Goal: Information Seeking & Learning: Find specific fact

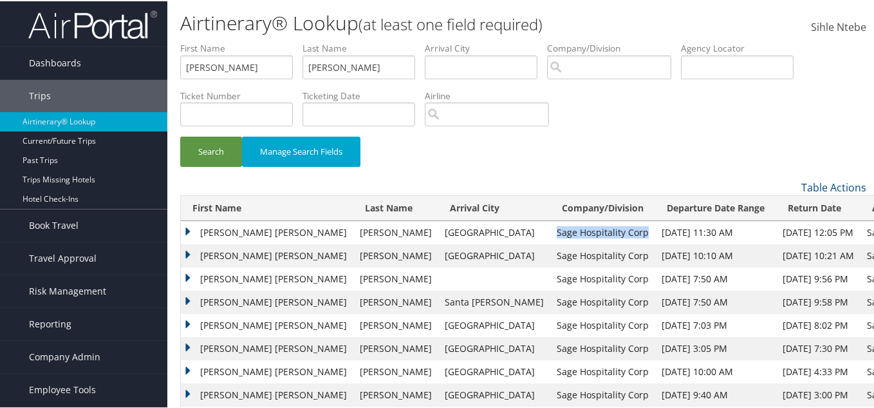
drag, startPoint x: 521, startPoint y: 230, endPoint x: 436, endPoint y: 231, distance: 84.3
click at [550, 231] on td "Sage Hospitality Corp" at bounding box center [602, 231] width 105 height 23
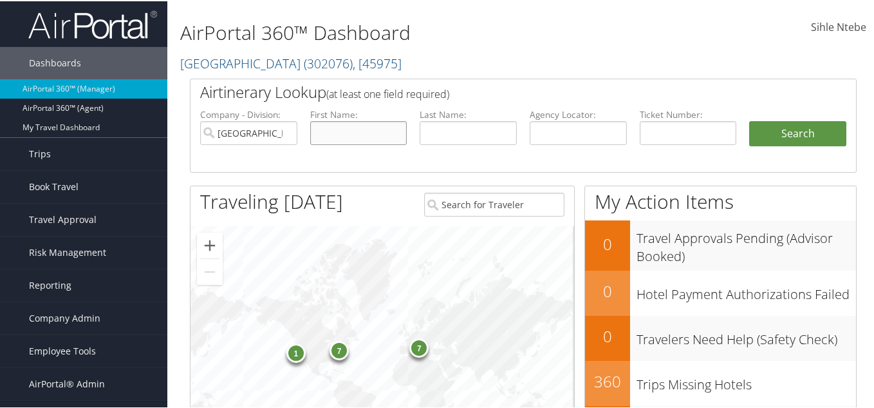
click at [335, 137] on input "text" at bounding box center [358, 132] width 97 height 24
type input "[PERSON_NAME]"
click at [468, 133] on input "text" at bounding box center [468, 132] width 97 height 24
type input "[PERSON_NAME]"
click at [283, 133] on input "Temple University" at bounding box center [248, 132] width 97 height 24
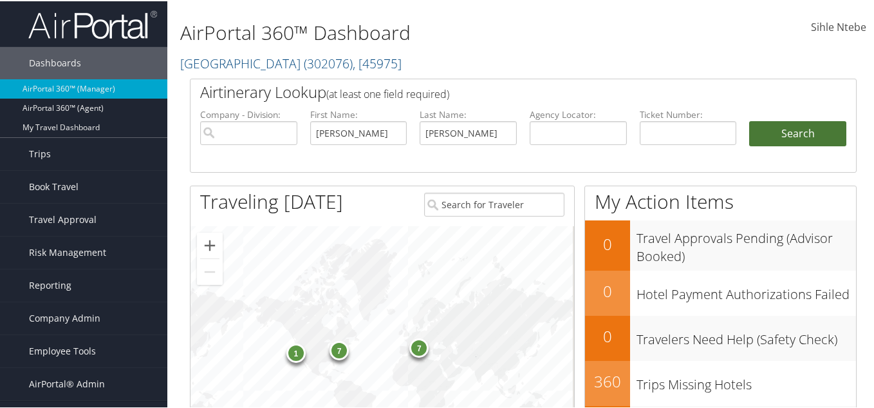
click at [761, 135] on button "Search" at bounding box center [797, 133] width 97 height 26
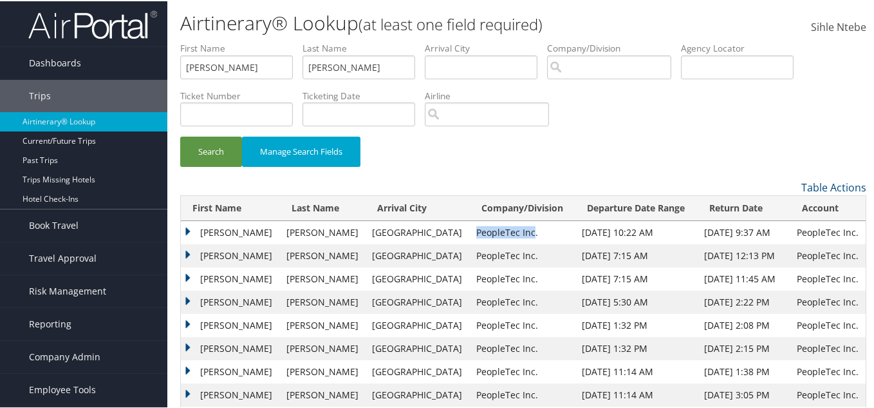
drag, startPoint x: 507, startPoint y: 231, endPoint x: 451, endPoint y: 235, distance: 56.1
click at [470, 235] on td "PeopleTec Inc." at bounding box center [523, 231] width 106 height 23
drag, startPoint x: 245, startPoint y: 70, endPoint x: 83, endPoint y: 64, distance: 162.3
click at [83, 66] on div "Dashboards AirPortal 360™ (Manager) AirPortal 360™ (Agent) My Travel Dashboard …" at bounding box center [439, 237] width 879 height 474
type input "[PERSON_NAME]"
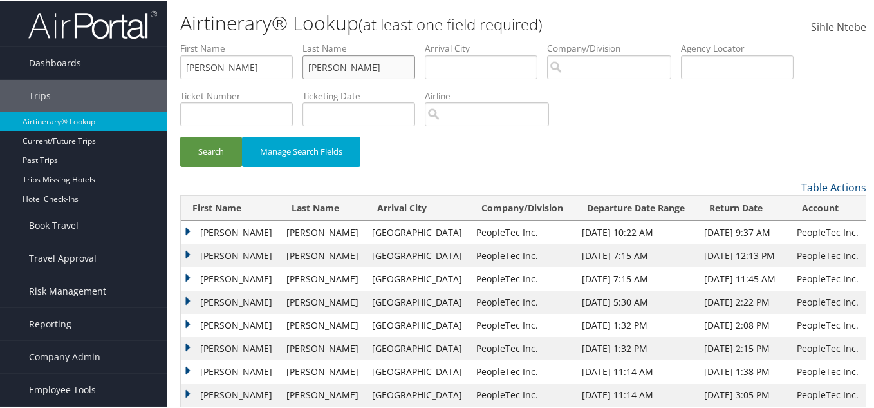
drag, startPoint x: 360, startPoint y: 63, endPoint x: 252, endPoint y: 52, distance: 108.8
click at [259, 41] on ul "First Name [PERSON_NAME] Last Name [PERSON_NAME] Departure City Arrival City Co…" at bounding box center [523, 41] width 686 height 0
type input "DUPONT"
click at [219, 145] on button "Search" at bounding box center [211, 150] width 62 height 30
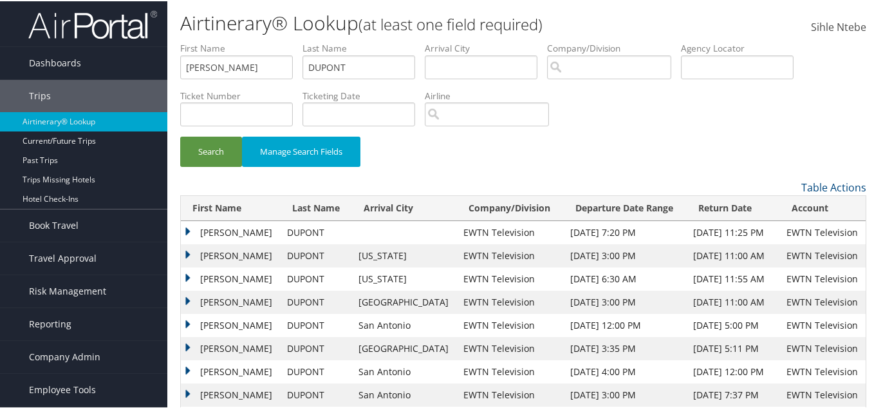
click at [190, 223] on td "[PERSON_NAME]" at bounding box center [231, 231] width 100 height 23
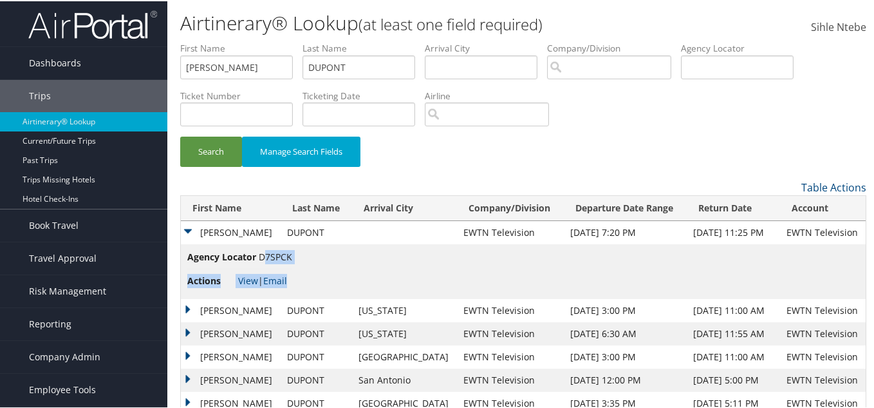
drag, startPoint x: 296, startPoint y: 254, endPoint x: 264, endPoint y: 256, distance: 32.2
click at [264, 256] on td "Agency Locator D7SPCK Actions View | Email" at bounding box center [523, 270] width 685 height 55
click at [187, 304] on td "[PERSON_NAME]" at bounding box center [231, 308] width 100 height 23
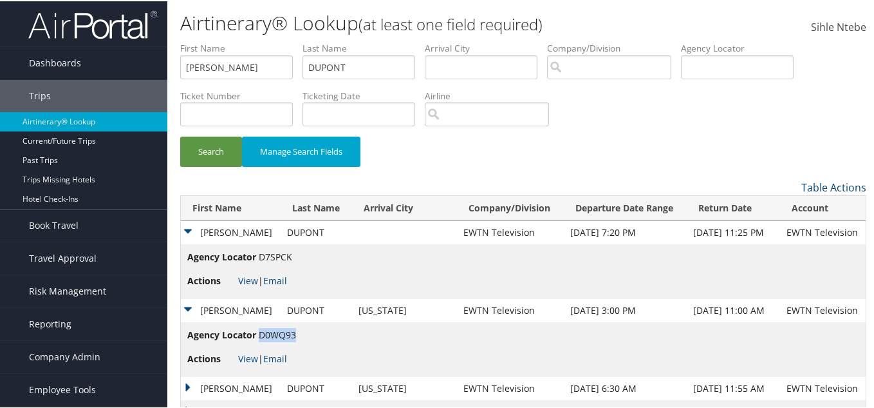
drag, startPoint x: 291, startPoint y: 332, endPoint x: 260, endPoint y: 333, distance: 30.9
click at [260, 333] on span "D0WQ93" at bounding box center [277, 333] width 37 height 12
copy span "D0WQ93"
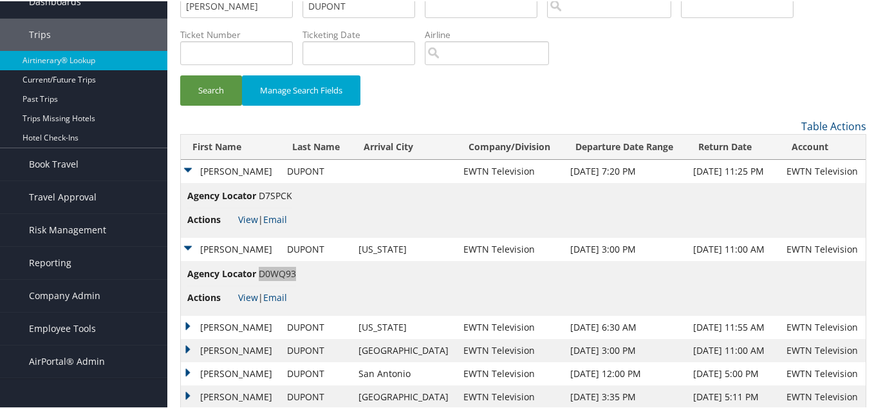
scroll to position [129, 0]
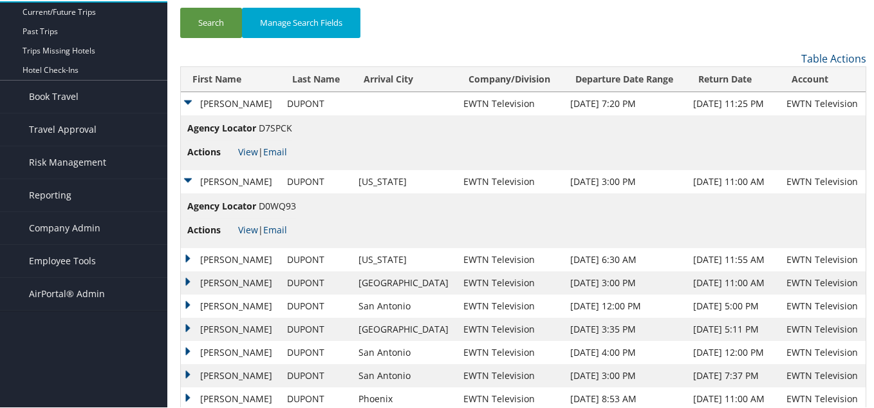
click at [189, 253] on td "[PERSON_NAME]" at bounding box center [231, 258] width 100 height 23
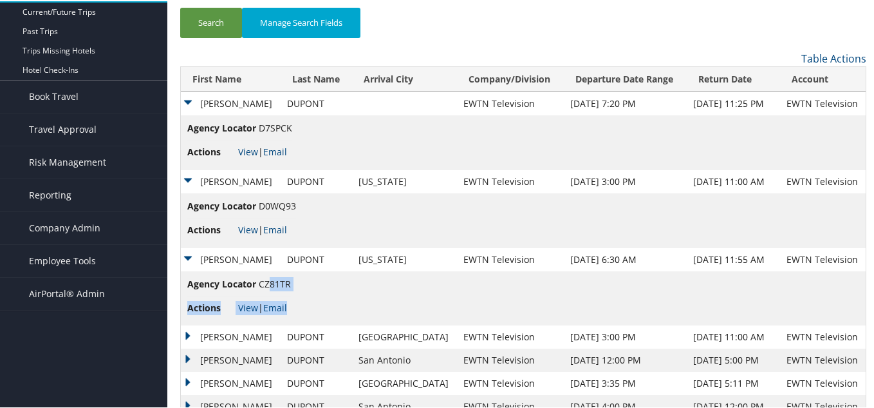
drag, startPoint x: 293, startPoint y: 280, endPoint x: 269, endPoint y: 280, distance: 23.8
click at [269, 280] on td "Agency Locator CZ81TR Actions View | Email" at bounding box center [523, 297] width 685 height 55
click at [265, 290] on li "Agency Locator CZ81TR" at bounding box center [239, 285] width 104 height 19
drag, startPoint x: 258, startPoint y: 282, endPoint x: 290, endPoint y: 283, distance: 32.8
click at [290, 283] on span "CZ81TR" at bounding box center [275, 282] width 32 height 12
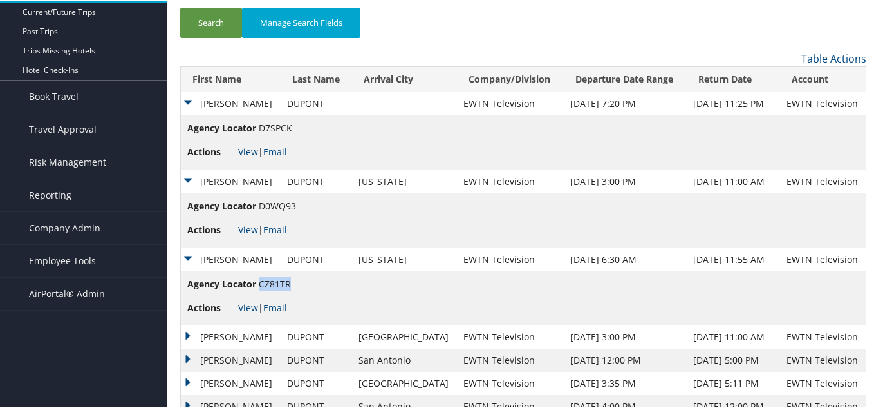
copy span "CZ81TR"
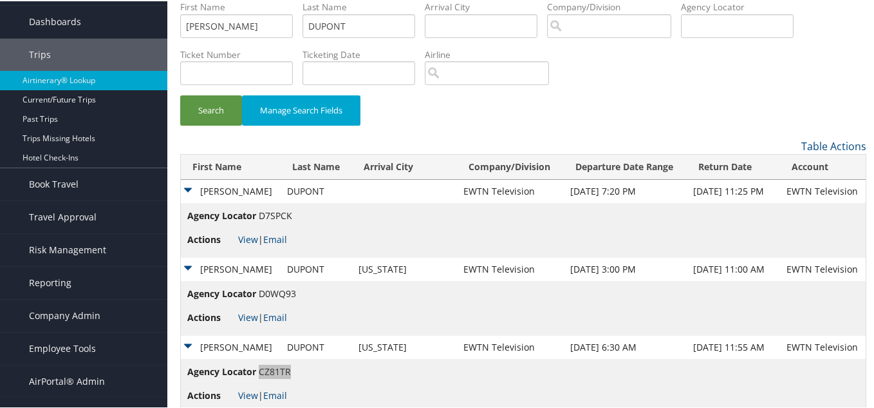
scroll to position [0, 0]
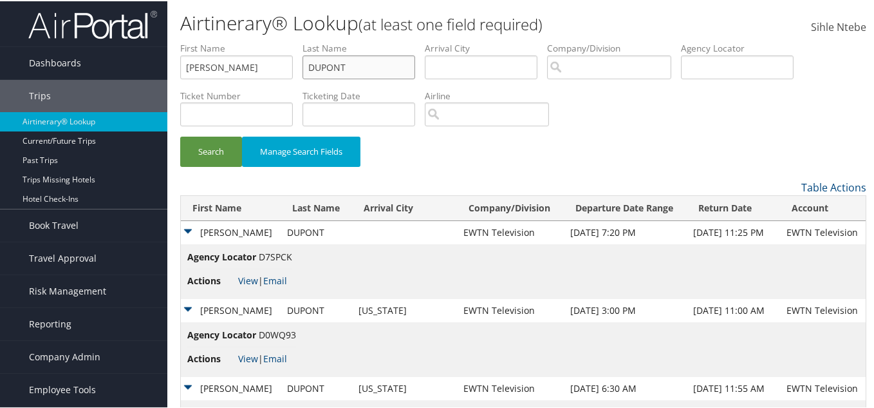
drag, startPoint x: 370, startPoint y: 66, endPoint x: 305, endPoint y: 64, distance: 64.4
click at [305, 41] on ul "First Name [PERSON_NAME] Last Name [PERSON_NAME] Departure City Arrival City Co…" at bounding box center [523, 41] width 686 height 0
drag, startPoint x: 258, startPoint y: 68, endPoint x: 126, endPoint y: 64, distance: 132.0
click at [126, 64] on div "Dashboards AirPortal 360™ (Manager) AirPortal 360™ (Agent) My Travel Dashboard …" at bounding box center [439, 318] width 879 height 637
click at [736, 61] on input "text" at bounding box center [737, 66] width 113 height 24
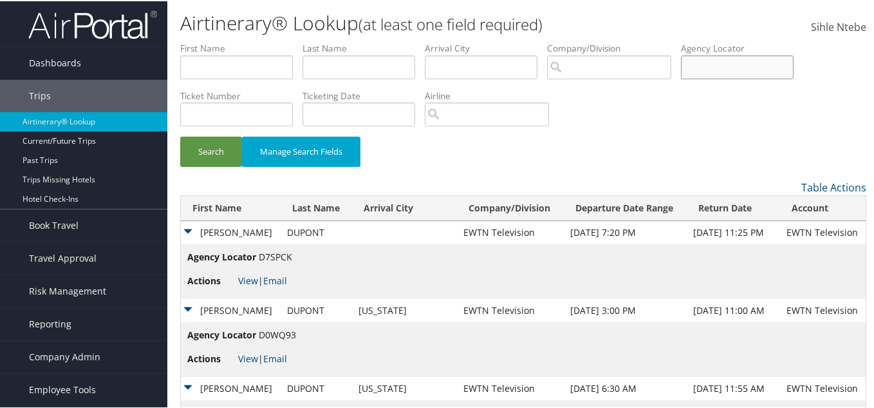
paste input "B9XZ3C"
type input "B9XZ3C"
click at [214, 145] on button "Search" at bounding box center [211, 150] width 62 height 30
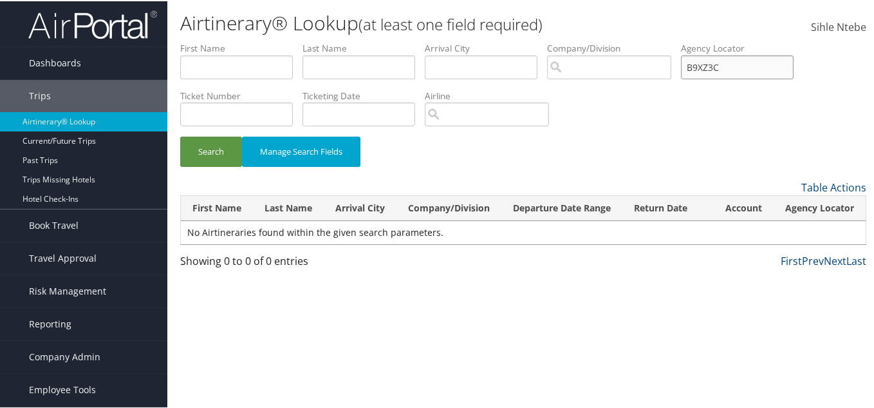
drag, startPoint x: 734, startPoint y: 68, endPoint x: 712, endPoint y: 66, distance: 22.0
click at [712, 41] on ul "First Name Last Name Departure City Arrival City Company/Division Airport/City …" at bounding box center [523, 41] width 686 height 0
click at [762, 64] on input "B9XZ3C" at bounding box center [737, 66] width 113 height 24
click at [236, 73] on input "text" at bounding box center [236, 66] width 113 height 24
type input "[PERSON_NAME]"
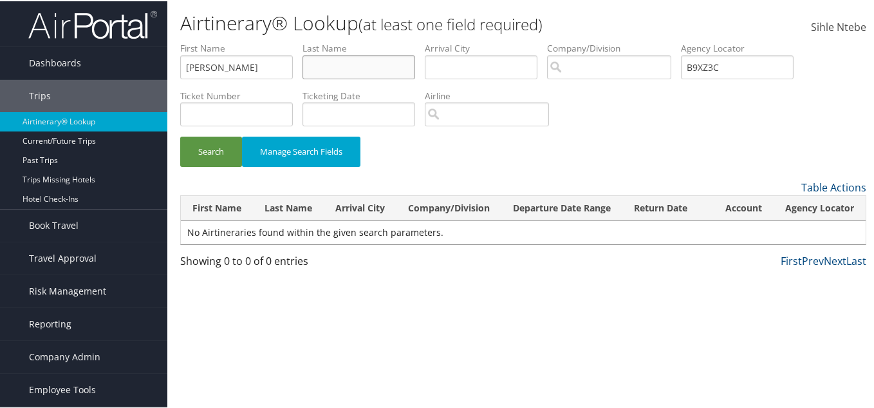
click at [352, 68] on input "text" at bounding box center [359, 66] width 113 height 24
type input "DUPONT"
click at [613, 41] on ul "First Name [PERSON_NAME] Last Name [PERSON_NAME] Departure City Arrival City Co…" at bounding box center [523, 41] width 686 height 0
click at [215, 149] on button "Search" at bounding box center [211, 150] width 62 height 30
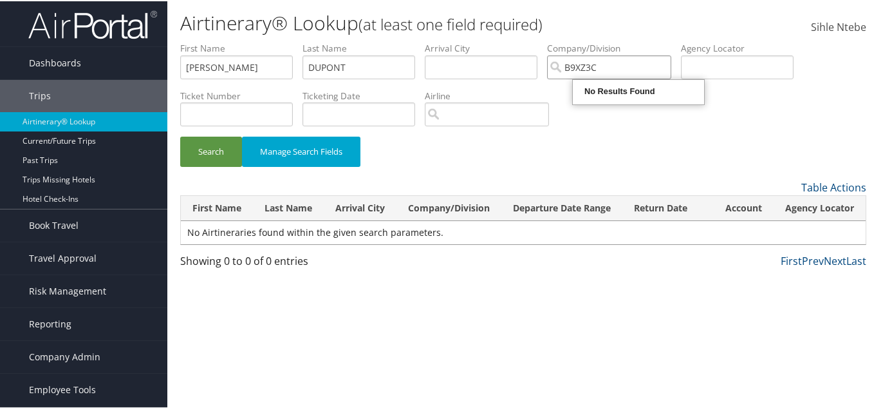
type input "B9XZ3C"
click at [382, 156] on div "Search Manage Search Fields" at bounding box center [524, 156] width 706 height 43
click at [671, 66] on input "B9XZ3C" at bounding box center [609, 66] width 124 height 24
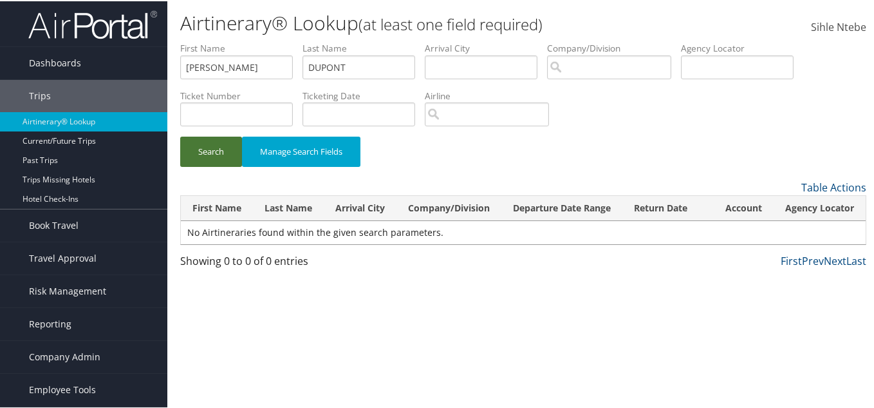
click at [209, 150] on button "Search" at bounding box center [211, 150] width 62 height 30
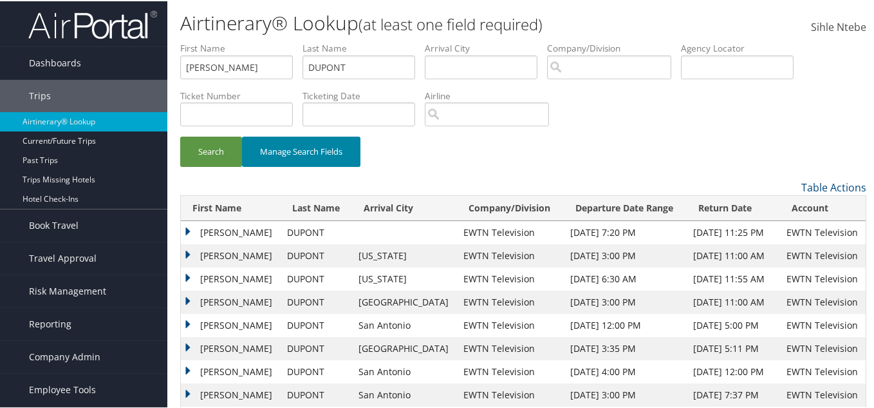
scroll to position [64, 0]
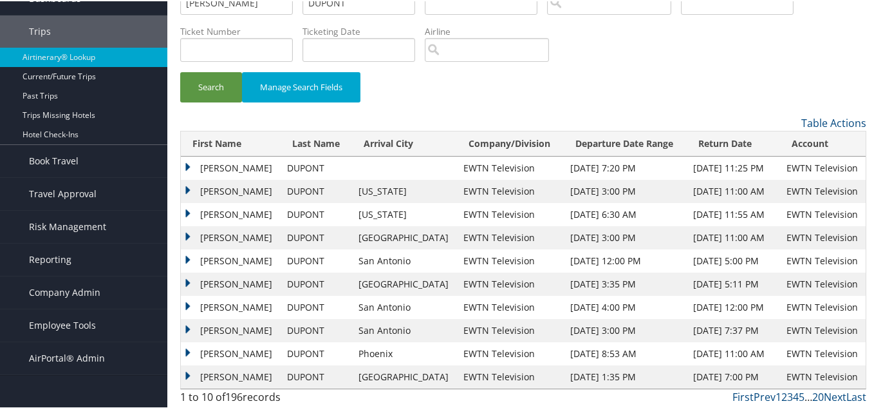
click at [183, 163] on td "[PERSON_NAME]" at bounding box center [231, 166] width 100 height 23
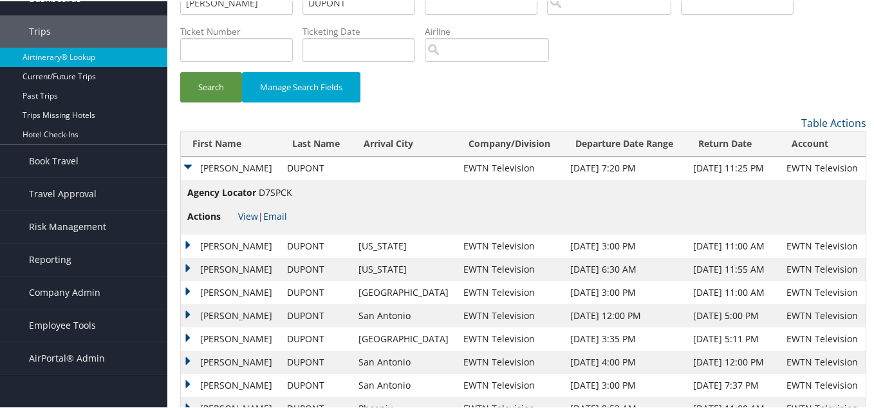
click at [188, 241] on td "[PERSON_NAME]" at bounding box center [231, 244] width 100 height 23
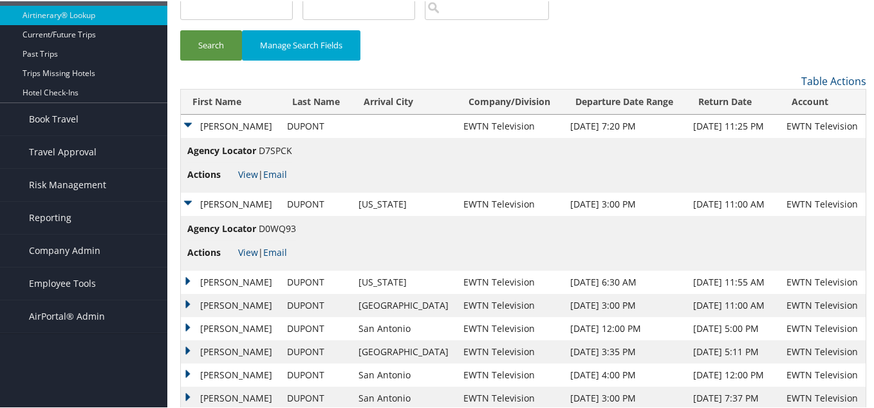
scroll to position [129, 0]
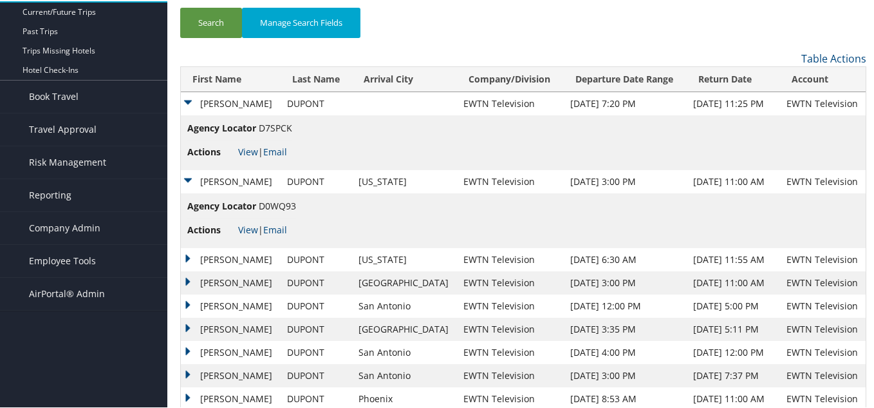
click at [190, 253] on td "[PERSON_NAME]" at bounding box center [231, 258] width 100 height 23
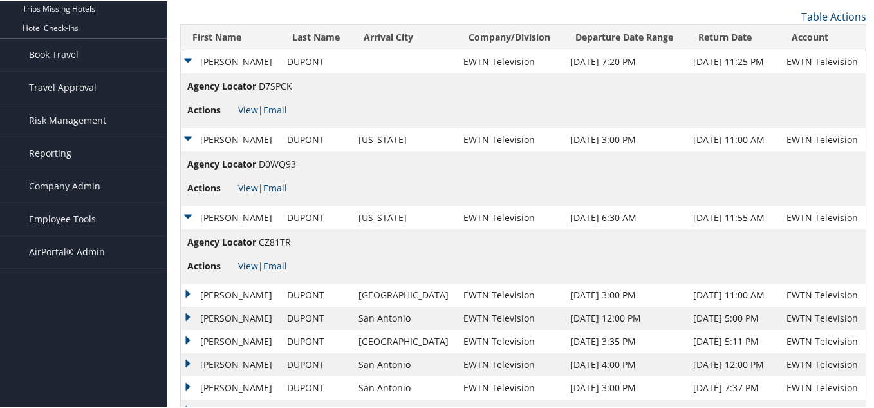
scroll to position [193, 0]
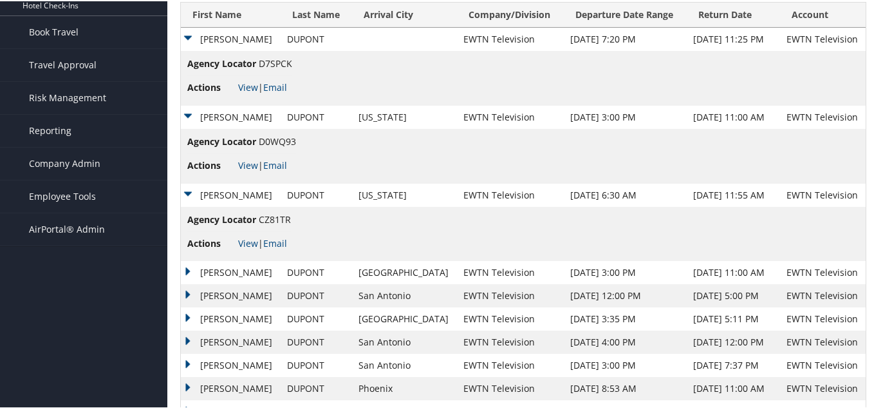
click at [189, 267] on td "[PERSON_NAME]" at bounding box center [231, 270] width 100 height 23
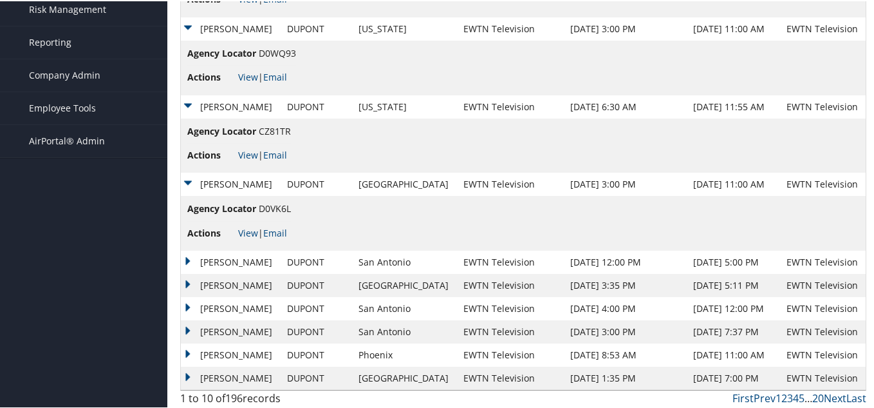
scroll to position [283, 0]
click at [189, 256] on td "[PERSON_NAME]" at bounding box center [231, 259] width 100 height 23
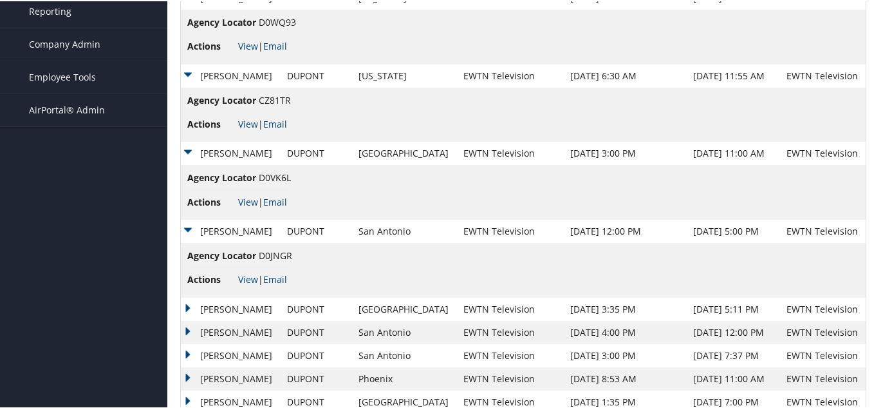
scroll to position [337, 0]
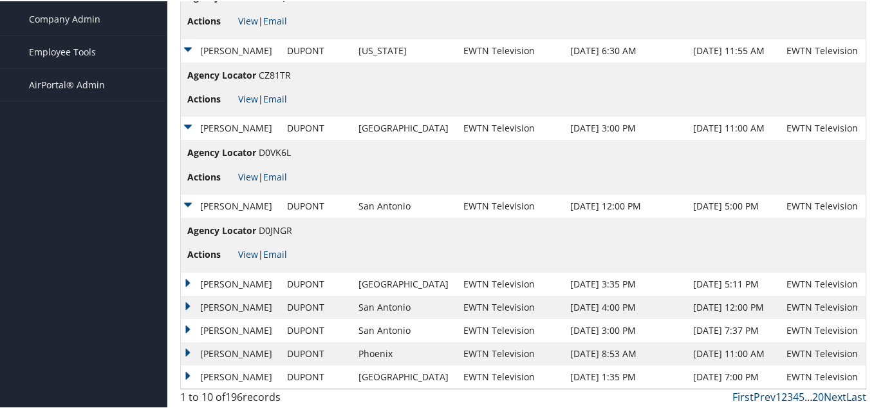
click at [187, 281] on td "[PERSON_NAME]" at bounding box center [231, 282] width 100 height 23
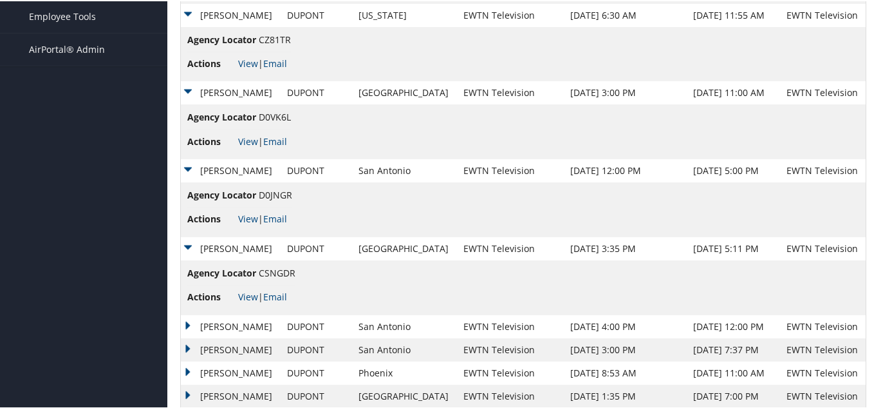
scroll to position [392, 0]
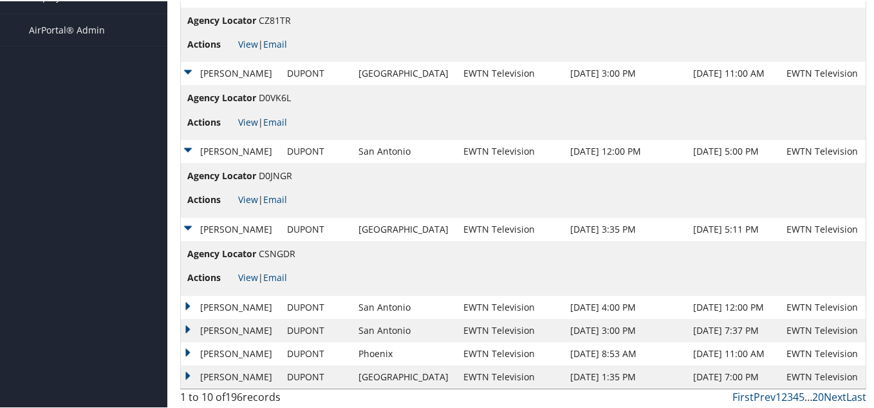
click at [190, 301] on td "[PERSON_NAME]" at bounding box center [231, 305] width 100 height 23
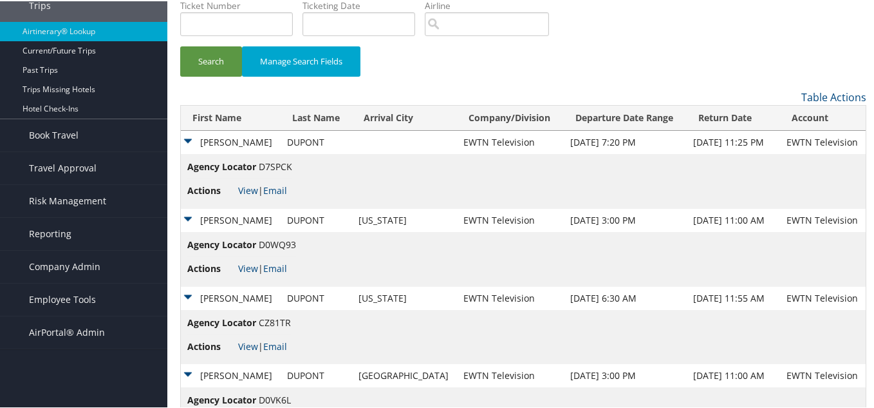
scroll to position [60, 0]
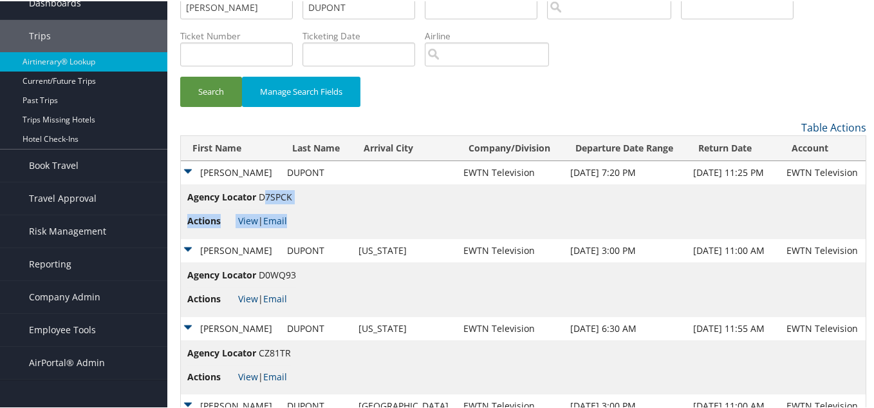
drag, startPoint x: 295, startPoint y: 195, endPoint x: 263, endPoint y: 195, distance: 31.5
click at [263, 195] on td "Agency Locator D7SPCK Actions View | Email" at bounding box center [523, 210] width 685 height 55
click at [268, 198] on span "D7SPCK" at bounding box center [275, 195] width 33 height 12
click at [261, 200] on li "Agency Locator D7SPCK" at bounding box center [239, 198] width 105 height 19
drag, startPoint x: 293, startPoint y: 193, endPoint x: 259, endPoint y: 195, distance: 33.5
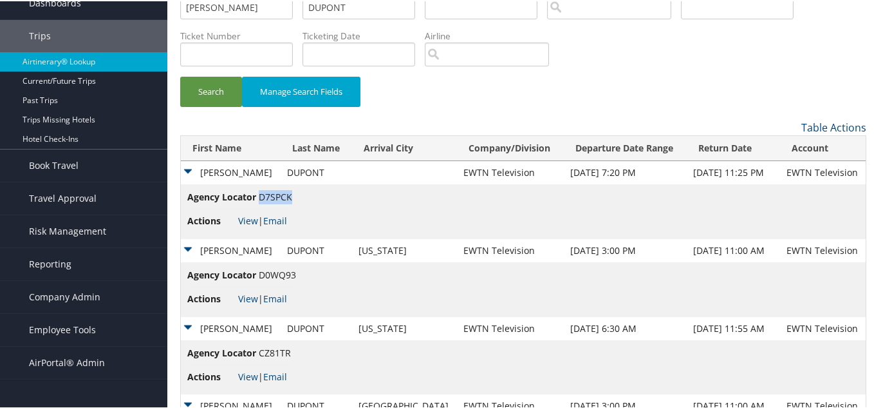
click at [259, 195] on span "D7SPCK" at bounding box center [275, 195] width 33 height 12
copy span "D7SPCK"
drag, startPoint x: 295, startPoint y: 274, endPoint x: 259, endPoint y: 276, distance: 35.5
click at [259, 276] on span "D0WQ93" at bounding box center [277, 273] width 37 height 12
copy span "D0WQ93"
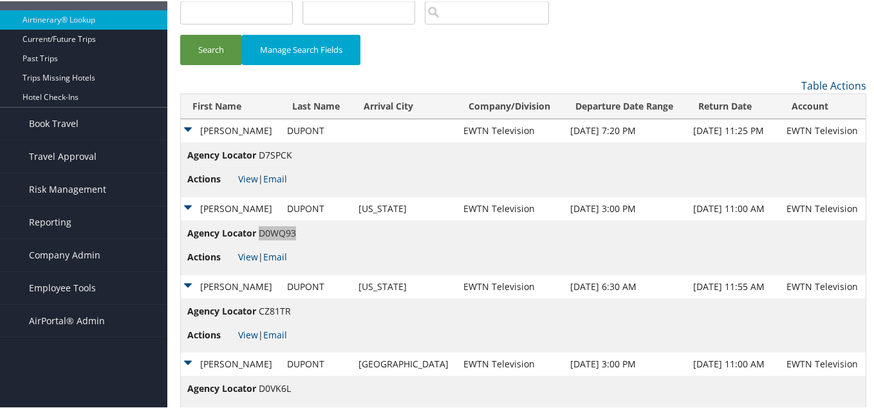
scroll to position [124, 0]
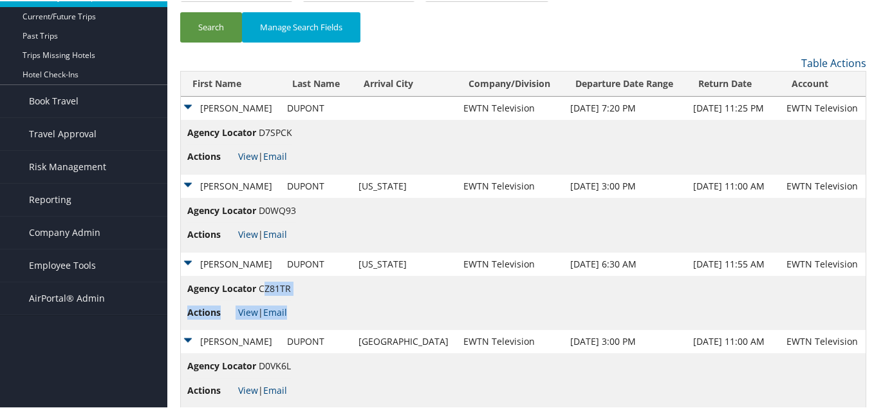
drag, startPoint x: 293, startPoint y: 286, endPoint x: 265, endPoint y: 285, distance: 27.7
click at [265, 285] on td "Agency Locator CZ81TR Actions View | Email" at bounding box center [523, 301] width 685 height 55
click at [265, 295] on li "Agency Locator CZ81TR" at bounding box center [239, 289] width 104 height 19
drag, startPoint x: 260, startPoint y: 286, endPoint x: 291, endPoint y: 287, distance: 30.9
click at [291, 287] on span "CZ81TR" at bounding box center [275, 287] width 32 height 12
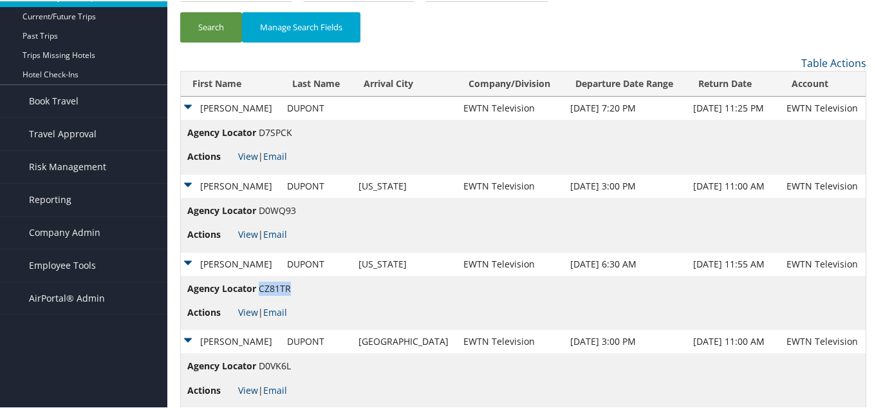
copy span "CZ81TR"
drag, startPoint x: 295, startPoint y: 209, endPoint x: 260, endPoint y: 209, distance: 34.8
click at [260, 209] on span "D0WQ93" at bounding box center [277, 209] width 37 height 12
drag, startPoint x: 294, startPoint y: 129, endPoint x: 259, endPoint y: 133, distance: 34.3
click at [259, 133] on span "D7SPCK" at bounding box center [275, 131] width 33 height 12
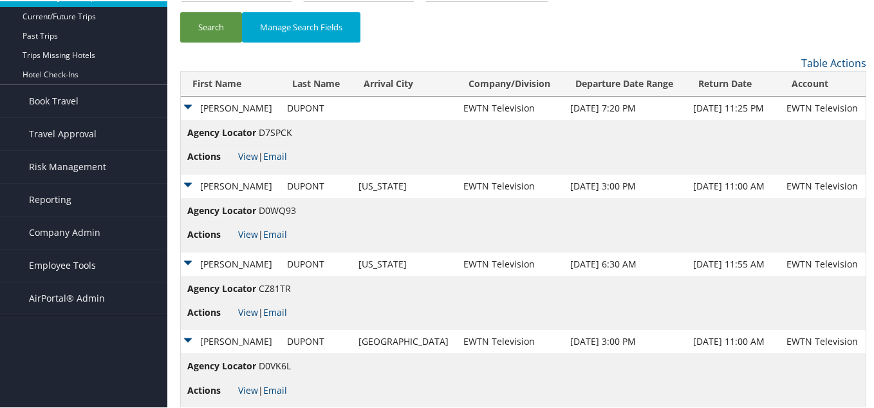
click at [297, 131] on td "Agency Locator D7SPCK Actions View | Email" at bounding box center [523, 145] width 685 height 55
drag, startPoint x: 294, startPoint y: 130, endPoint x: 259, endPoint y: 131, distance: 34.8
click at [259, 131] on td "Agency Locator D7SPCK Actions View | Email" at bounding box center [523, 145] width 685 height 55
click at [262, 137] on li "Agency Locator D7SPCK" at bounding box center [239, 133] width 105 height 19
drag, startPoint x: 259, startPoint y: 131, endPoint x: 292, endPoint y: 133, distance: 33.5
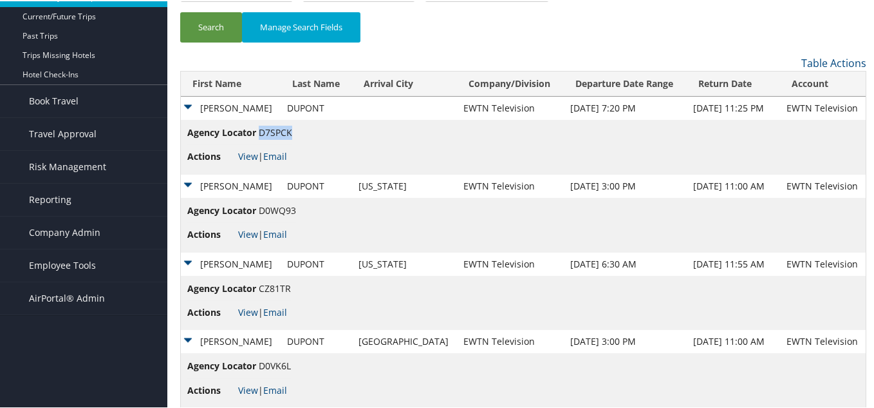
click at [292, 133] on span "D7SPCK" at bounding box center [275, 131] width 33 height 12
copy span "D7SPCK"
